Goal: Information Seeking & Learning: Learn about a topic

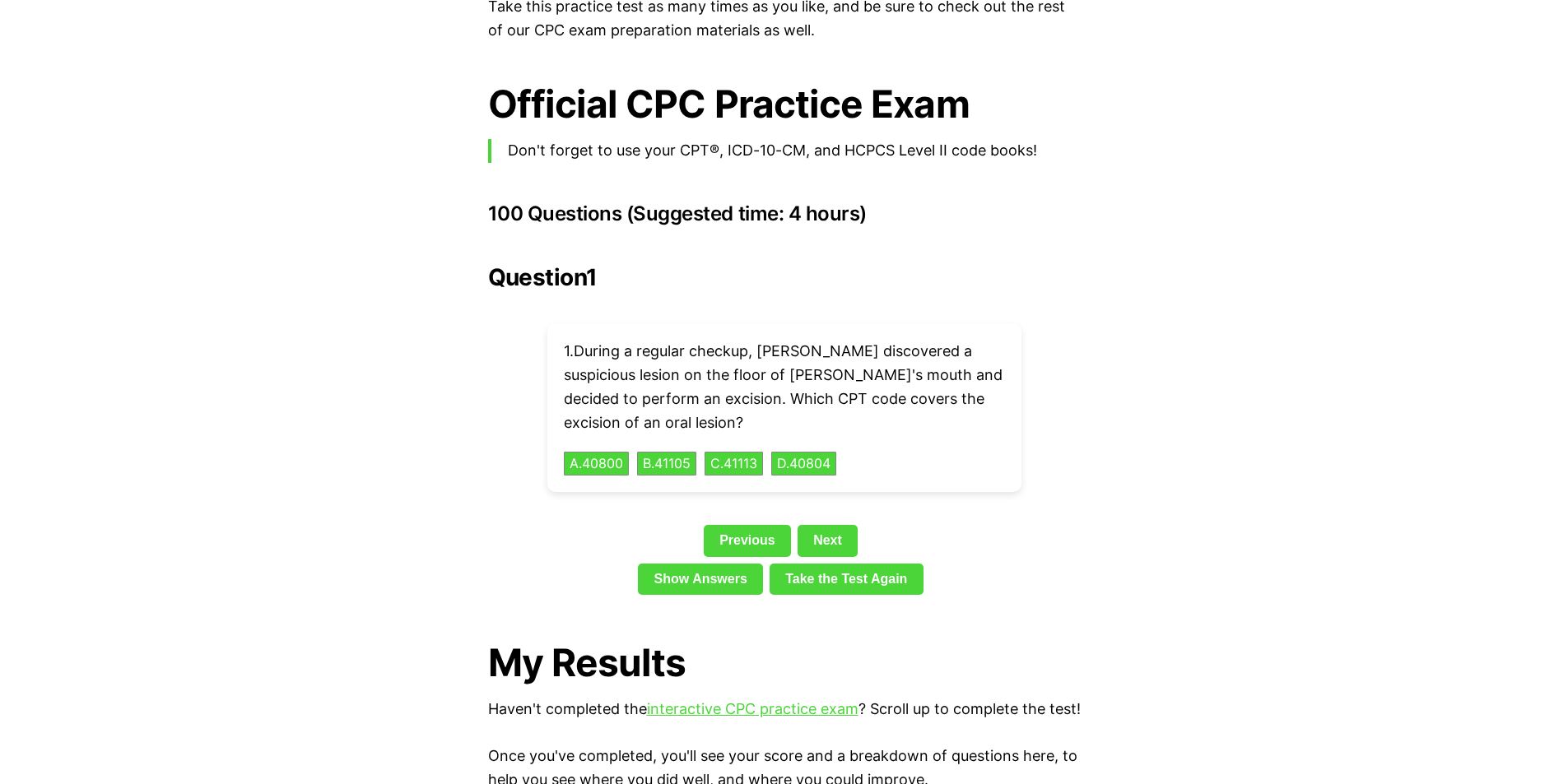
scroll to position [3539, 0]
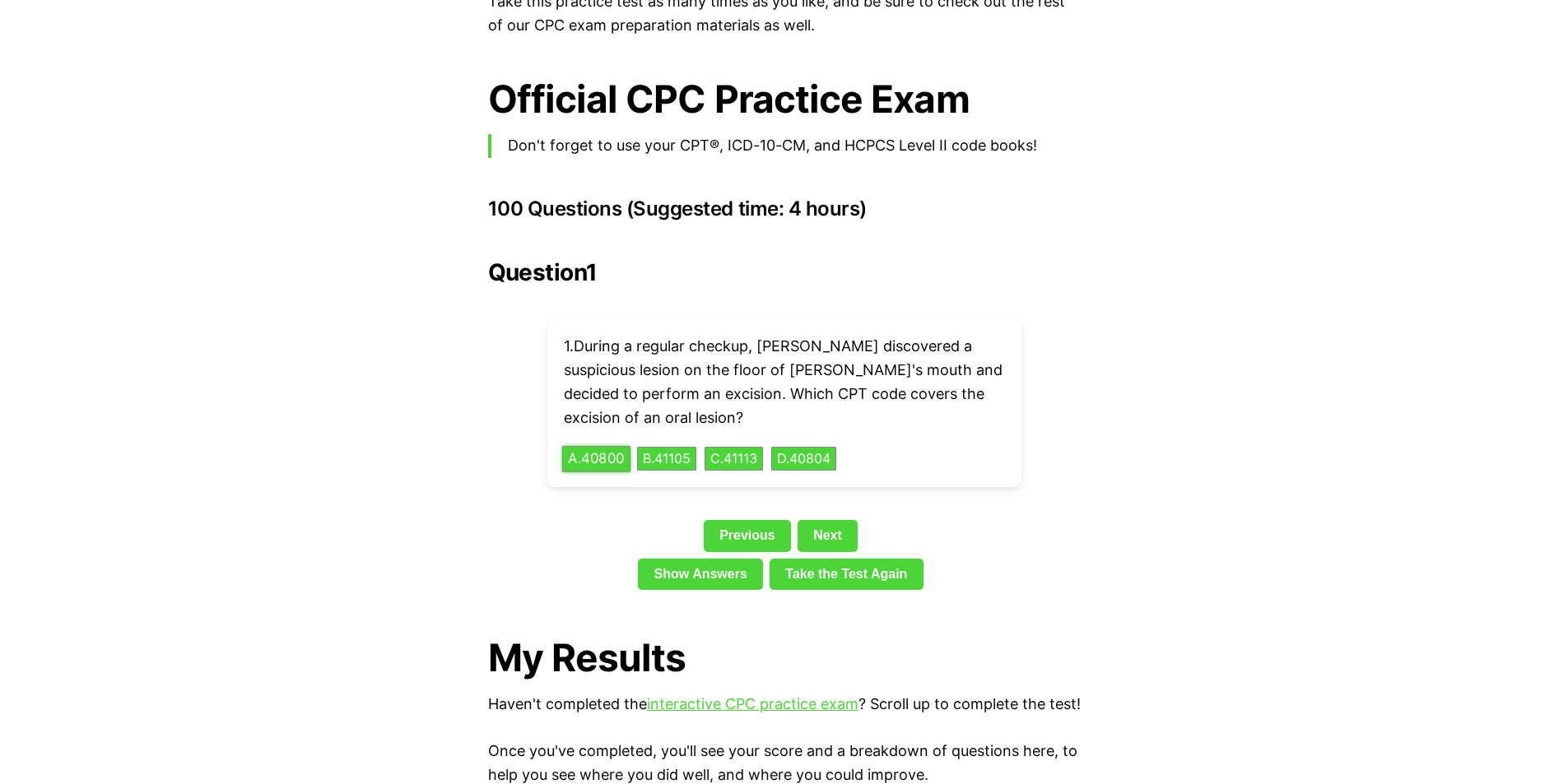
click at [582, 446] on button "A . 40800" at bounding box center [596, 459] width 68 height 26
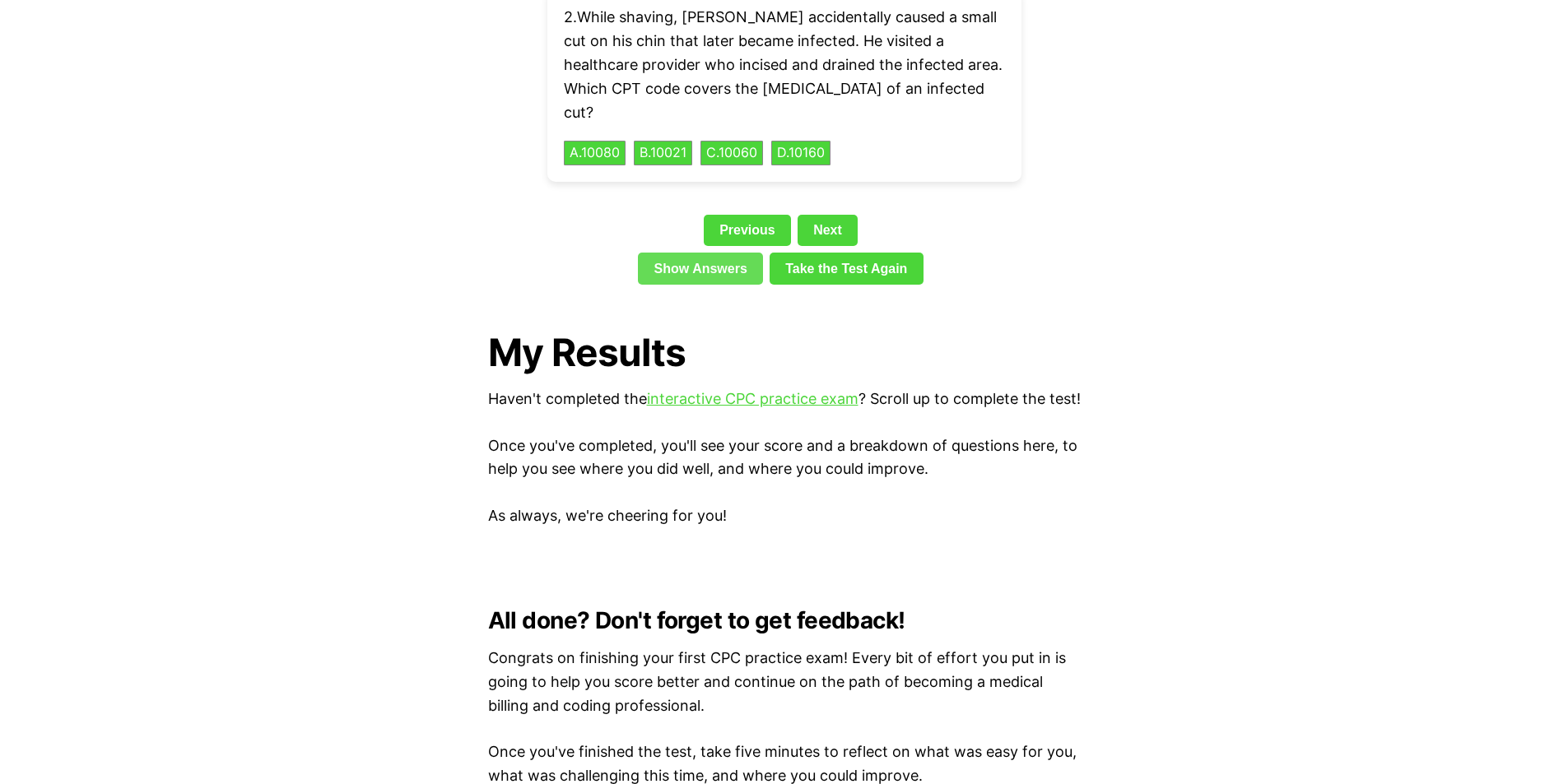
click at [692, 252] on link "Show Answers" at bounding box center [700, 268] width 125 height 32
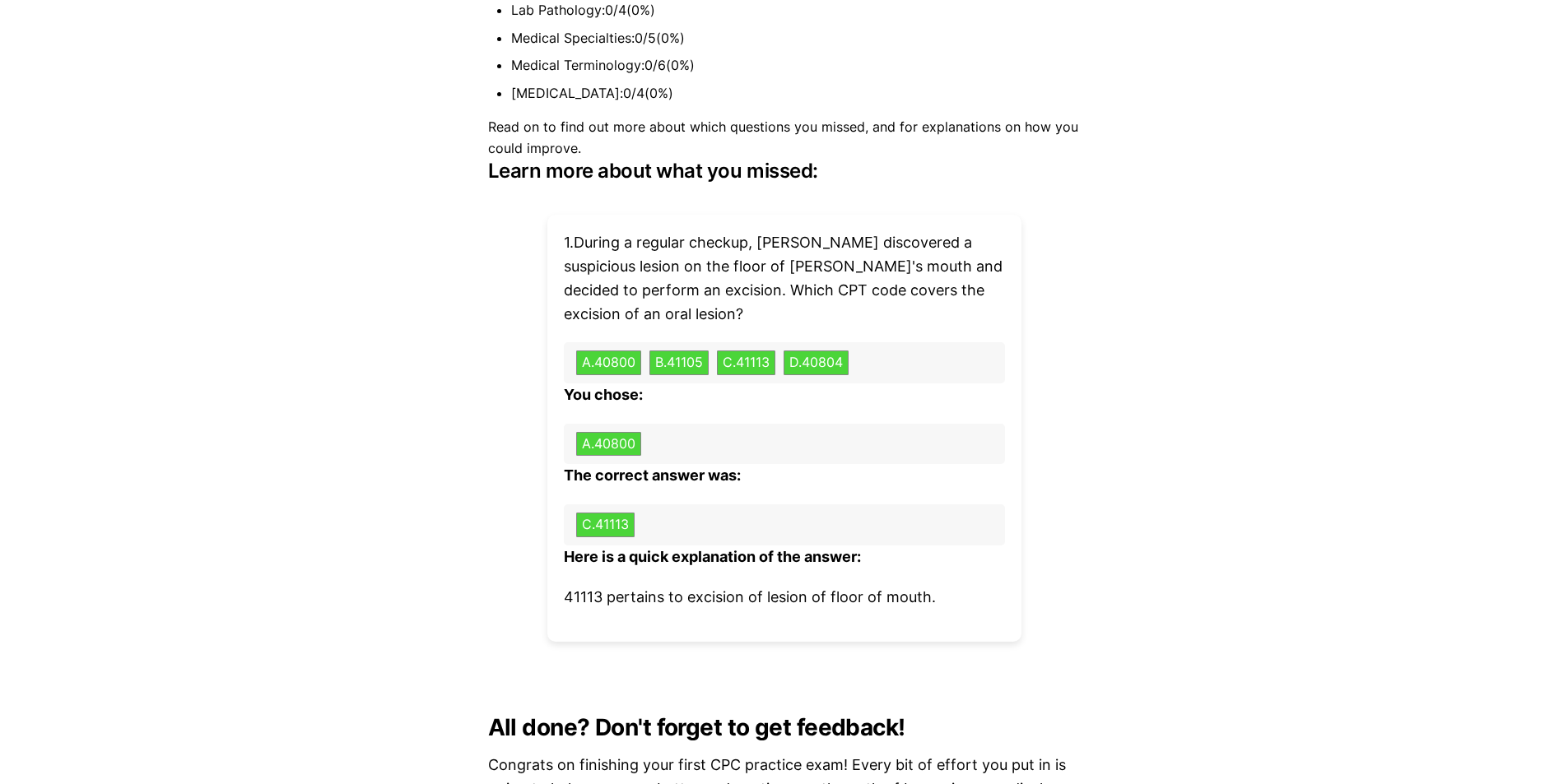
scroll to position [4739, 0]
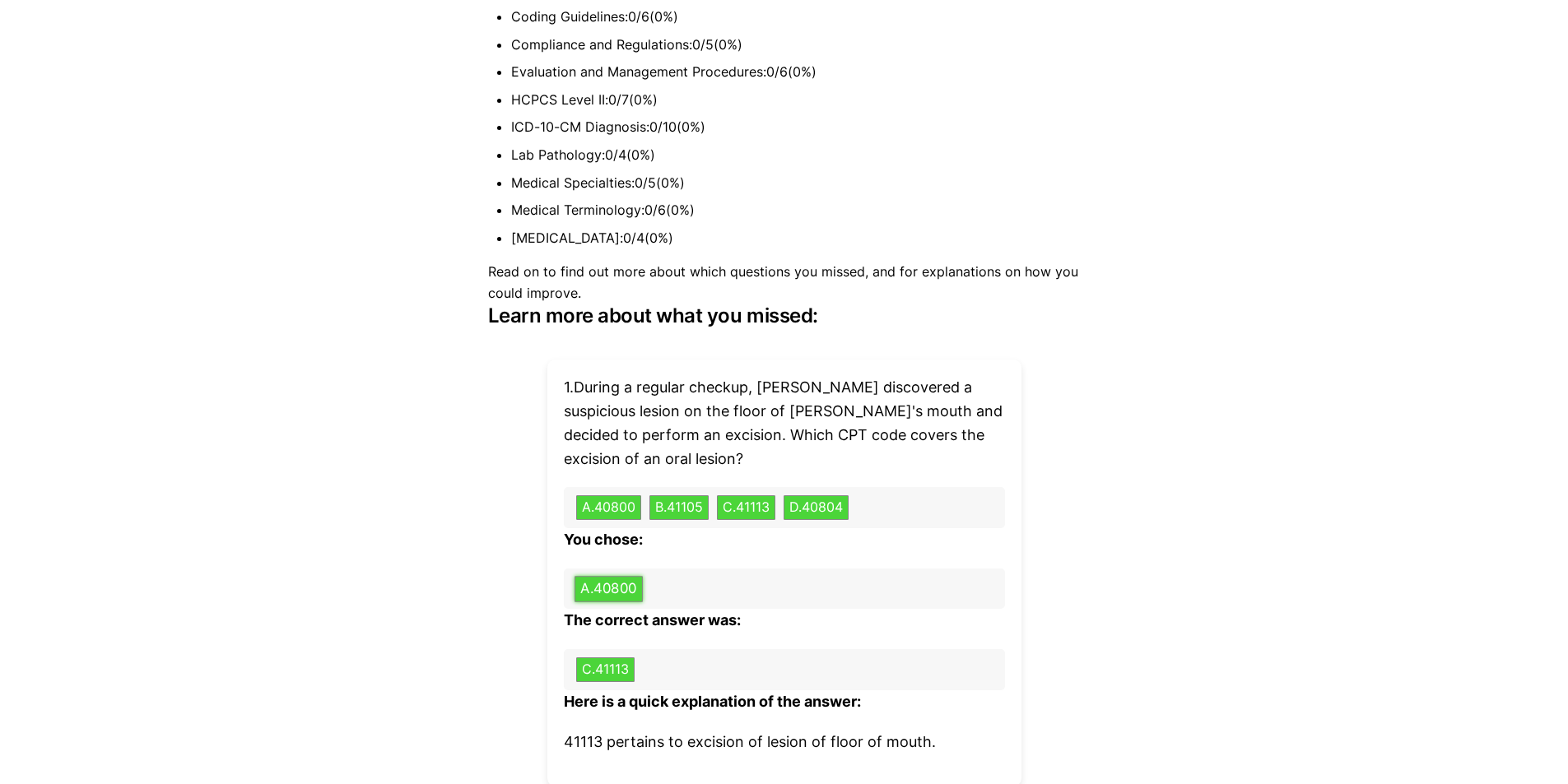
click at [602, 576] on button "A . 40800" at bounding box center [608, 589] width 68 height 26
click at [606, 656] on button "C . 41113" at bounding box center [605, 669] width 61 height 26
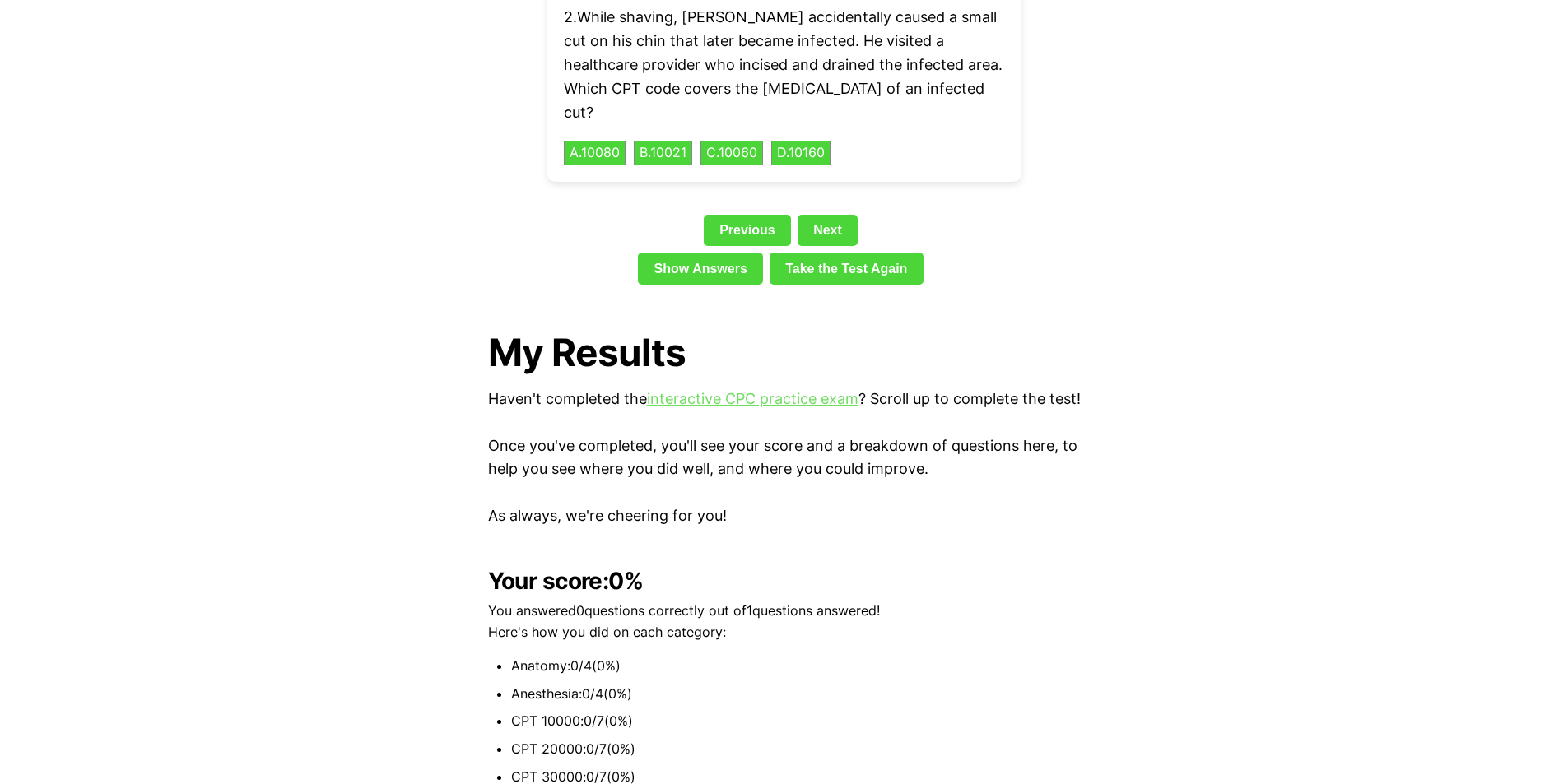
scroll to position [3539, 0]
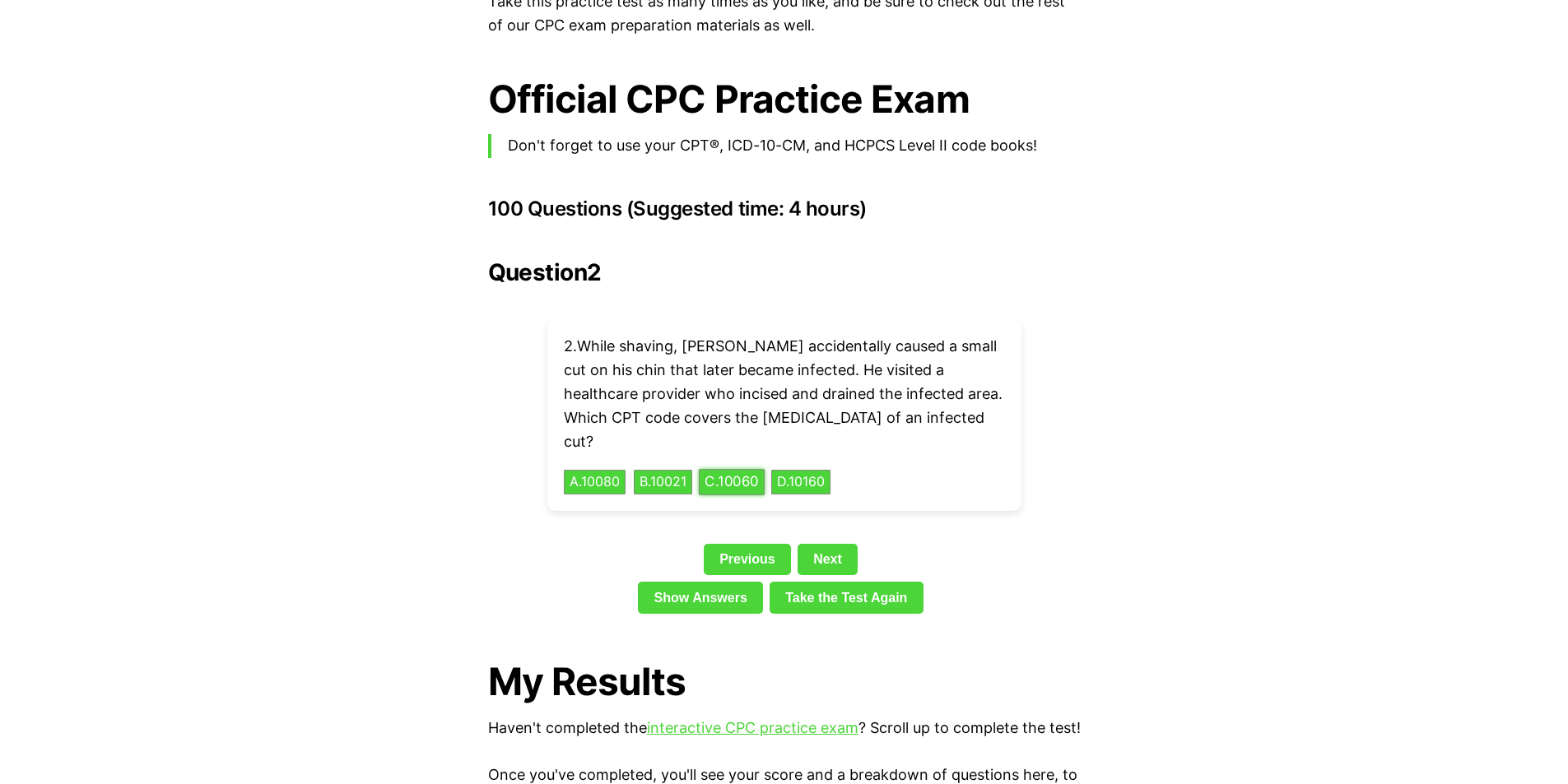
click at [742, 470] on button "C . 10060" at bounding box center [732, 483] width 66 height 26
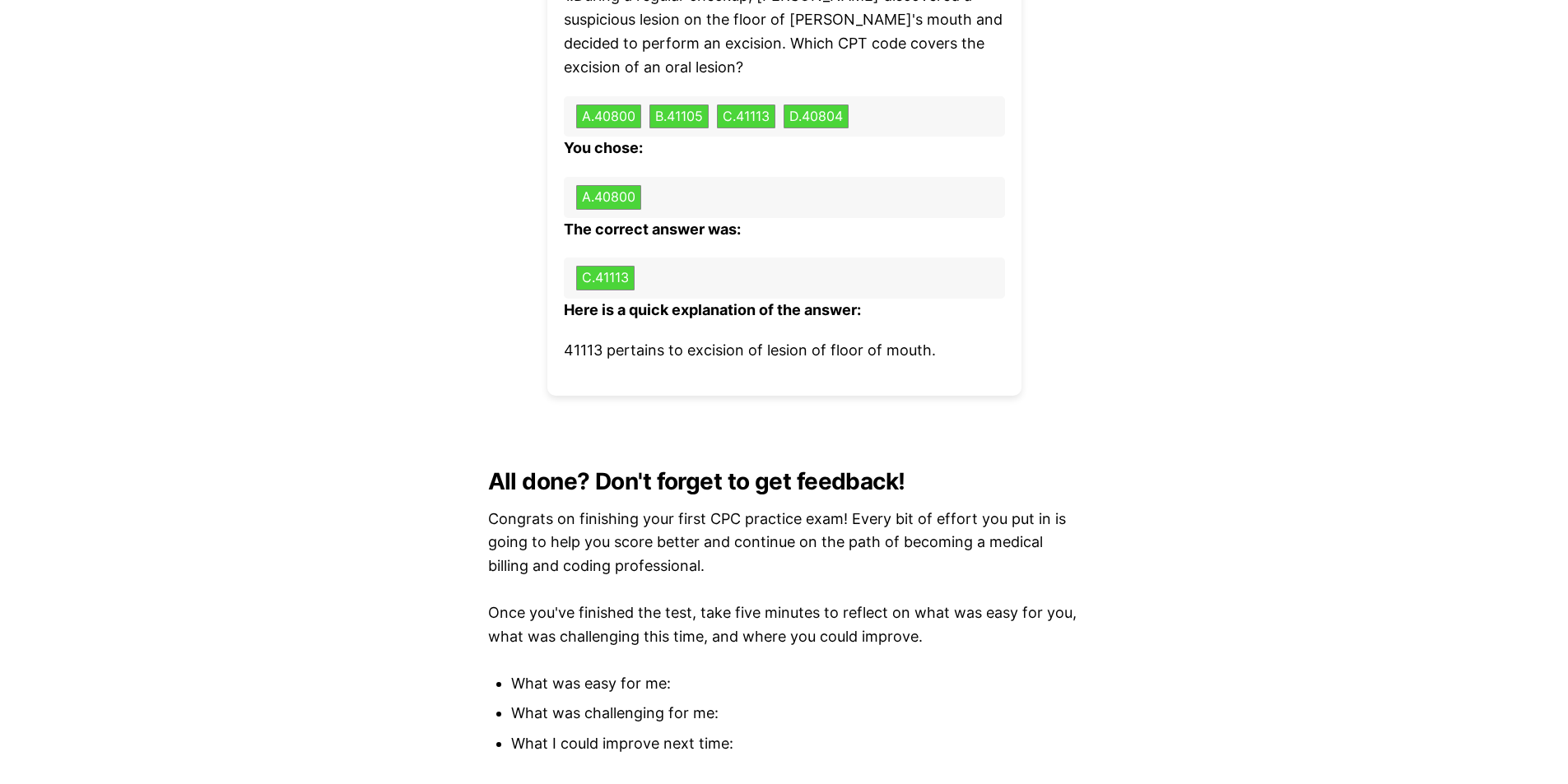
scroll to position [4938, 0]
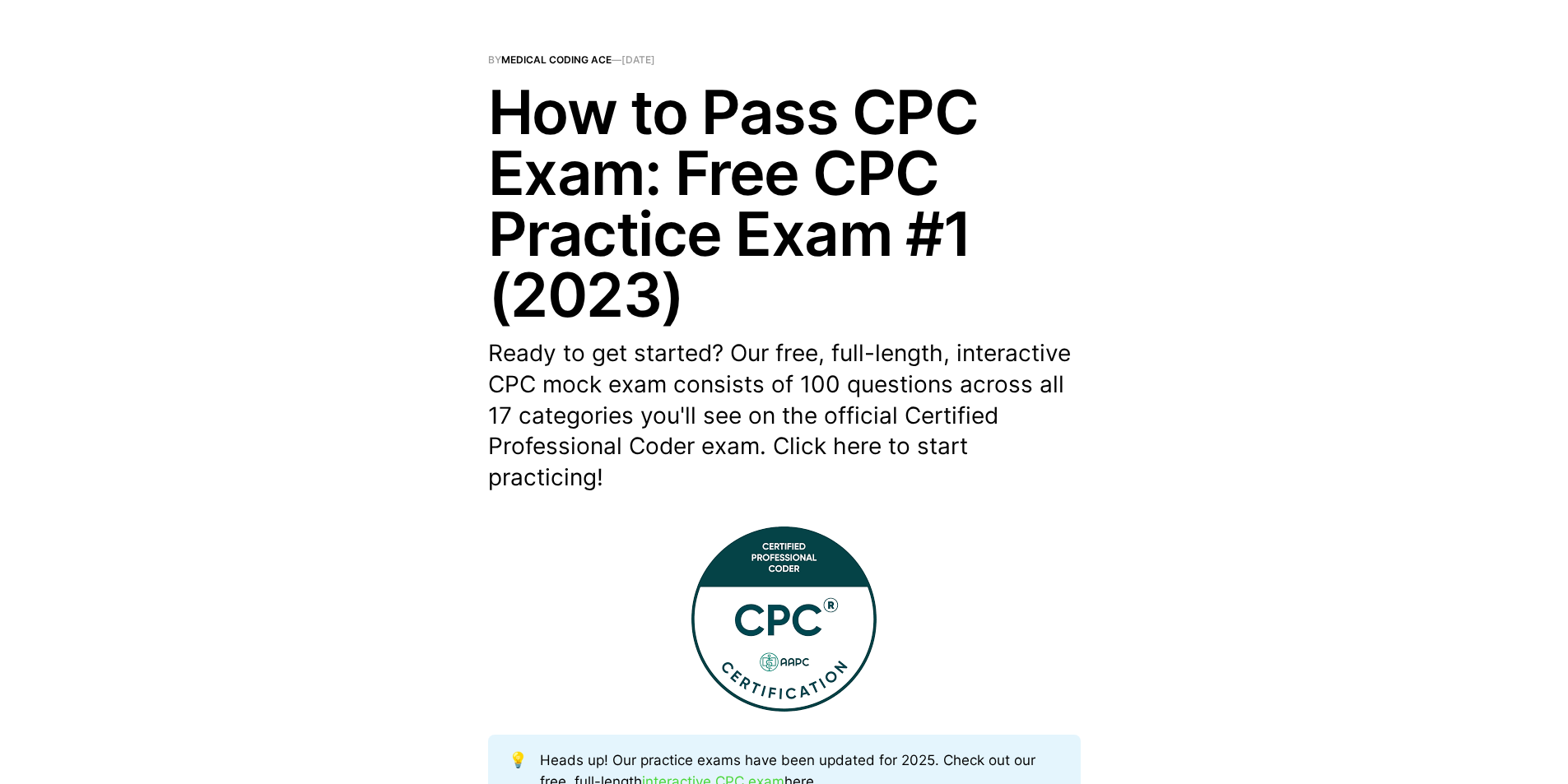
scroll to position [82, 0]
